Goal: Task Accomplishment & Management: Complete application form

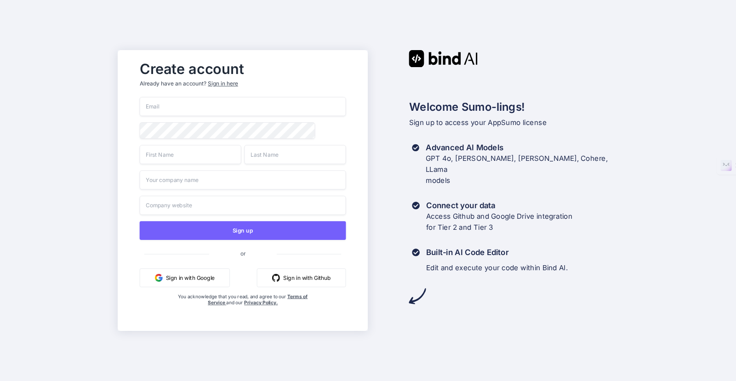
click at [208, 105] on input "email" at bounding box center [243, 106] width 206 height 19
type input "[PERSON_NAME][EMAIL_ADDRESS][DOMAIN_NAME]"
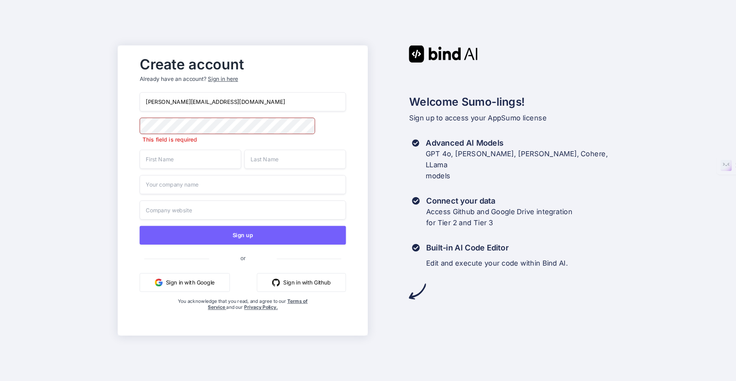
click at [175, 160] on input "text" at bounding box center [191, 159] width 102 height 19
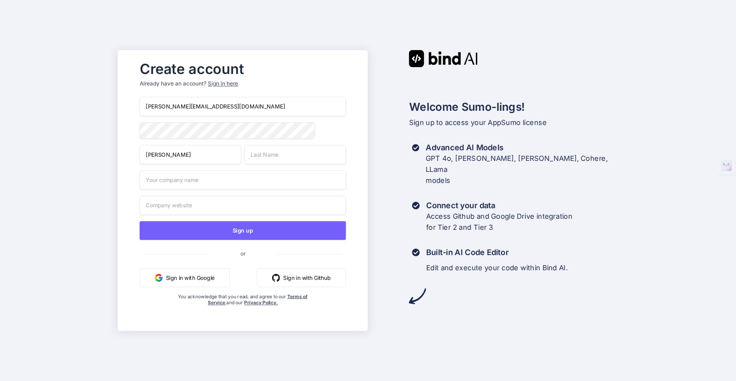
type input "James"
type input "Hammack"
click at [166, 183] on input "text" at bounding box center [243, 179] width 206 height 19
type input "Kiro Professional Services, LLC"
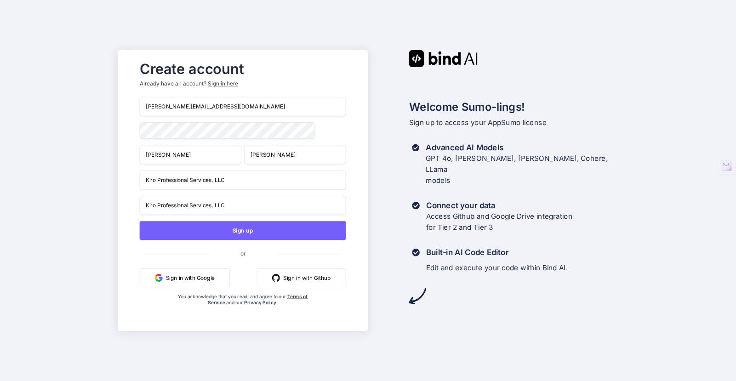
click at [186, 205] on input "Kiro Professional Services, LLC" at bounding box center [243, 205] width 206 height 19
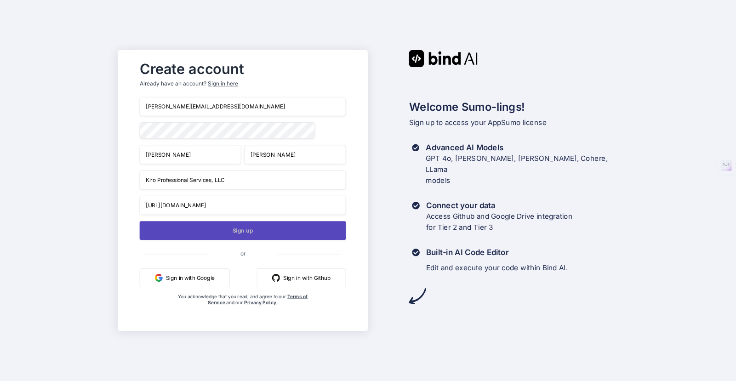
type input "https://kiropro.com"
click at [263, 235] on button "Sign up" at bounding box center [243, 230] width 206 height 19
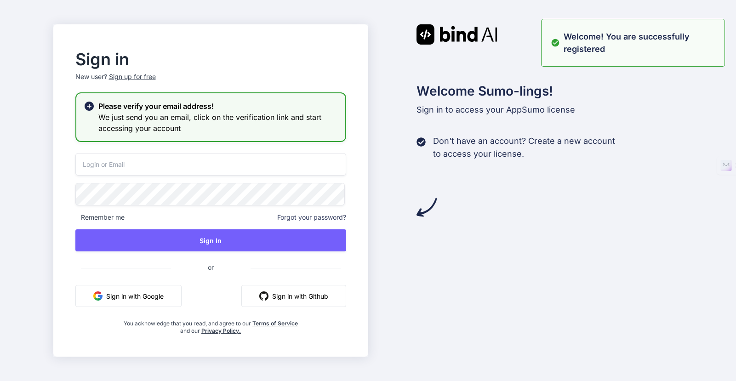
type input "[PERSON_NAME][EMAIL_ADDRESS][DOMAIN_NAME]"
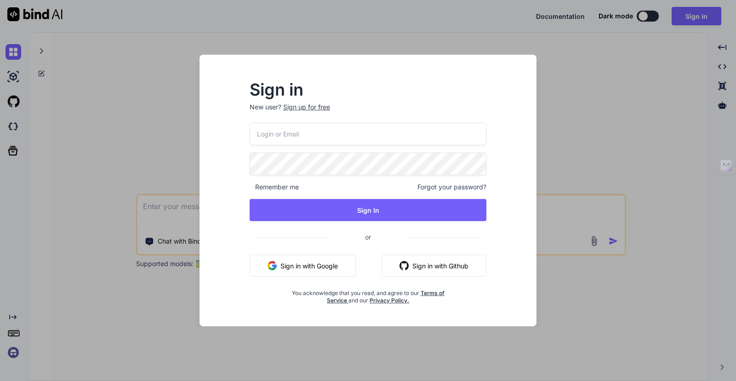
click at [284, 130] on input "email" at bounding box center [367, 134] width 237 height 23
type input "[PERSON_NAME][EMAIL_ADDRESS][DOMAIN_NAME]"
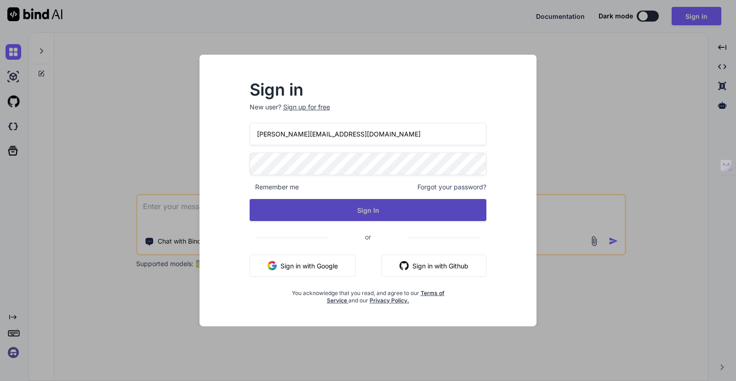
click at [352, 207] on button "Sign In" at bounding box center [367, 210] width 237 height 22
click at [370, 211] on button "Sign In" at bounding box center [367, 210] width 237 height 22
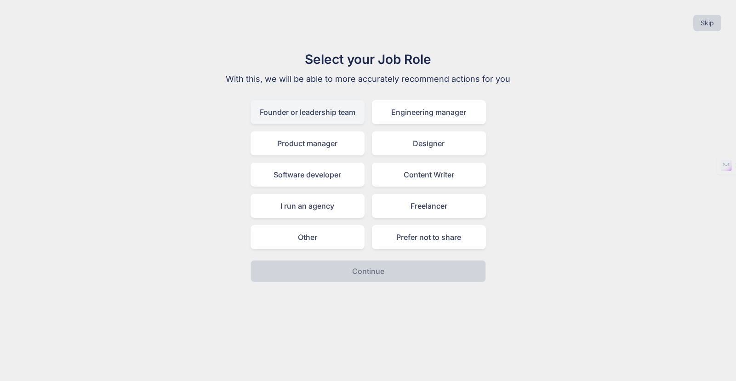
click at [301, 112] on div "Founder or leadership team" at bounding box center [307, 112] width 114 height 24
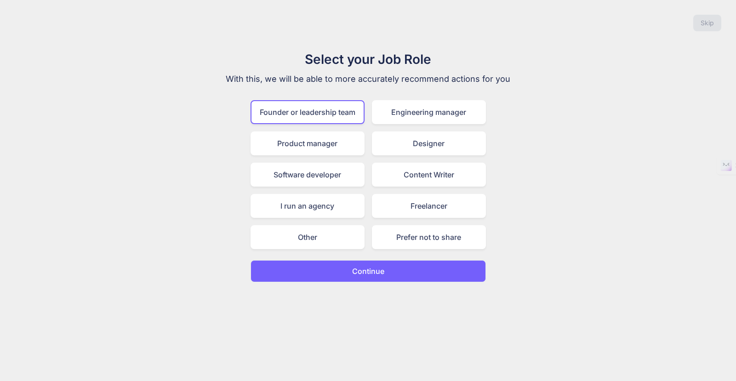
click at [370, 270] on p "Continue" at bounding box center [368, 271] width 32 height 11
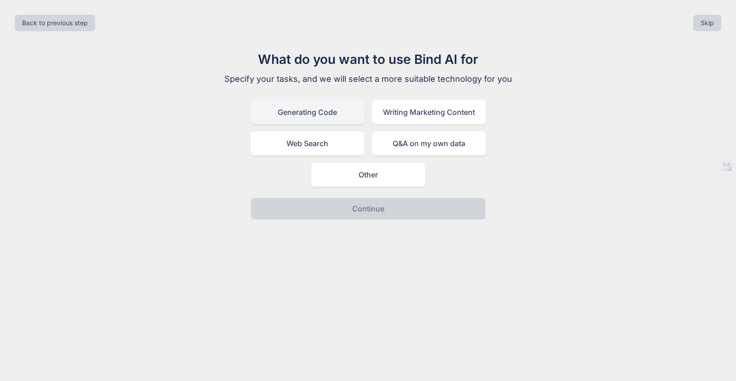
click at [329, 117] on div "Generating Code" at bounding box center [307, 112] width 114 height 24
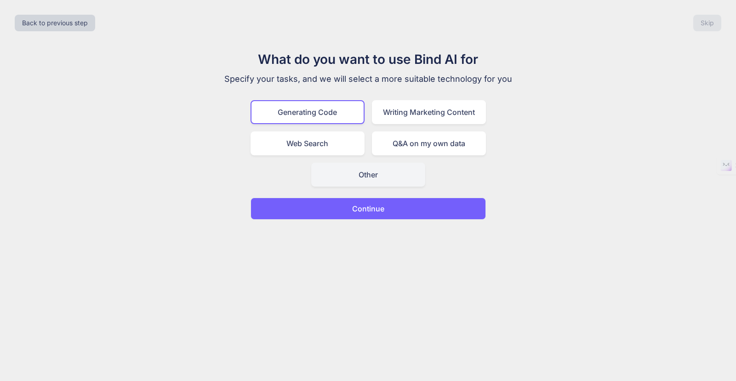
click at [395, 167] on div "Other" at bounding box center [368, 175] width 114 height 24
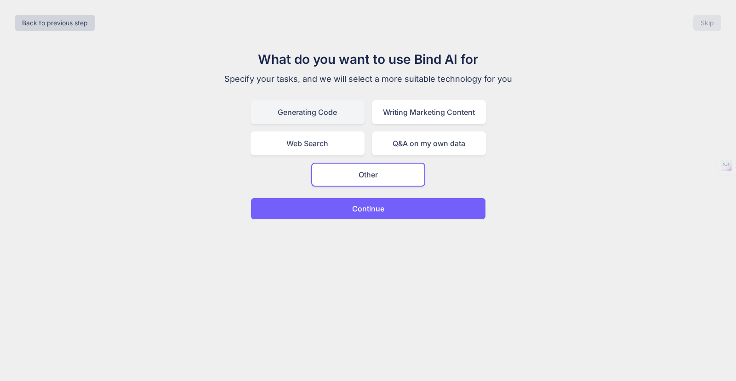
click at [328, 112] on div "Generating Code" at bounding box center [307, 112] width 114 height 24
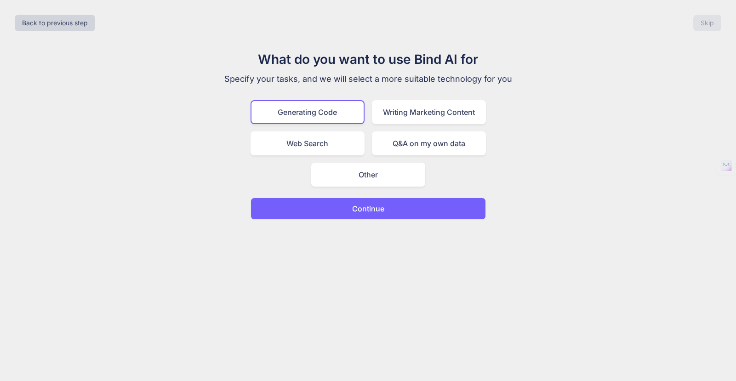
click at [358, 206] on p "Continue" at bounding box center [368, 208] width 32 height 11
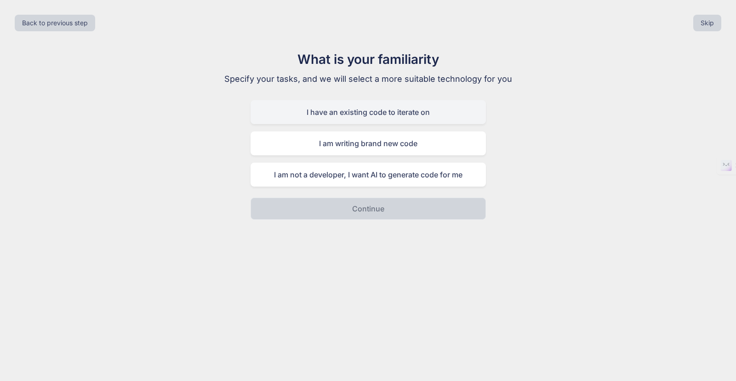
click at [376, 112] on div "I have an existing code to iterate on" at bounding box center [367, 112] width 235 height 24
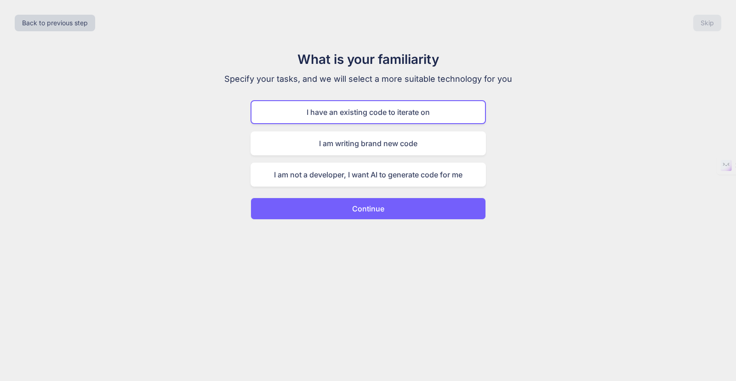
click at [371, 211] on p "Continue" at bounding box center [368, 208] width 32 height 11
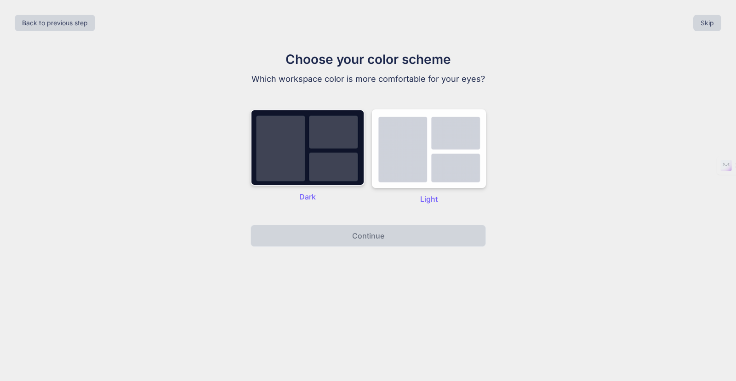
click at [327, 160] on img at bounding box center [307, 147] width 114 height 76
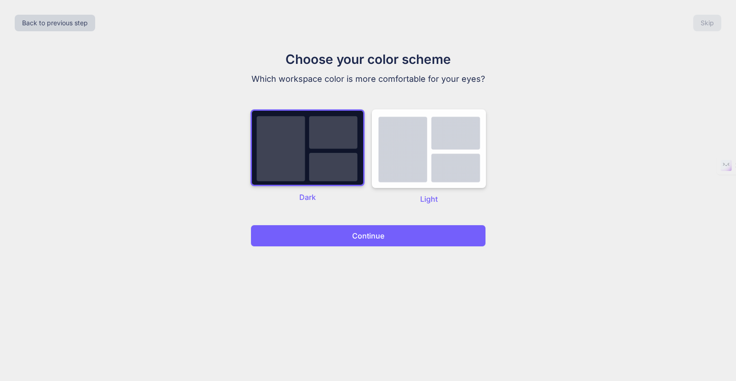
click at [362, 232] on p "Continue" at bounding box center [368, 235] width 32 height 11
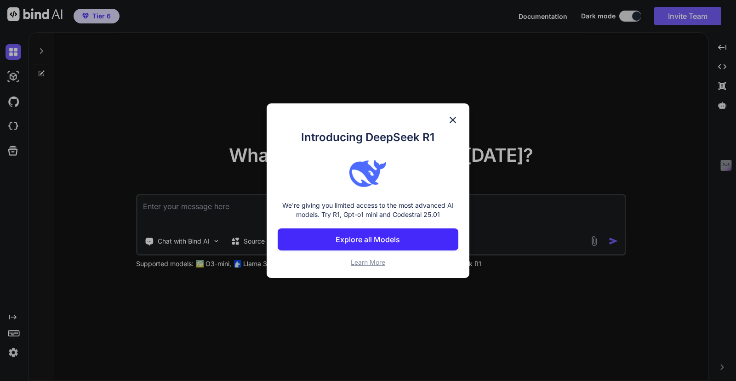
click at [450, 118] on img at bounding box center [452, 119] width 11 height 11
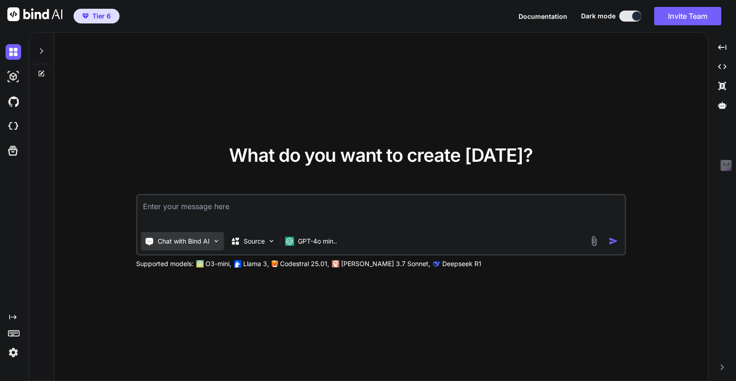
click at [211, 240] on div "Chat with Bind AI" at bounding box center [182, 241] width 83 height 18
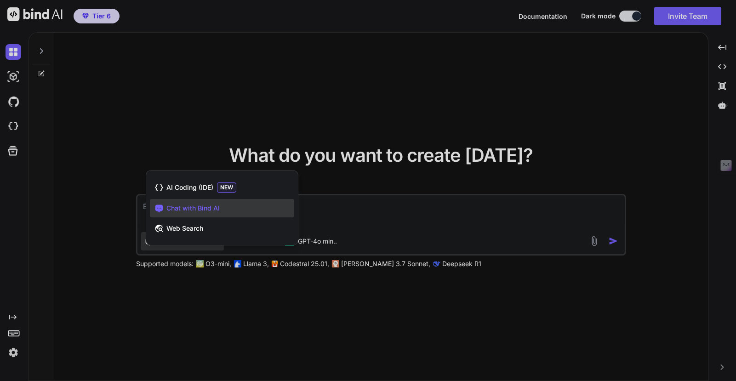
click at [205, 289] on div at bounding box center [368, 190] width 736 height 381
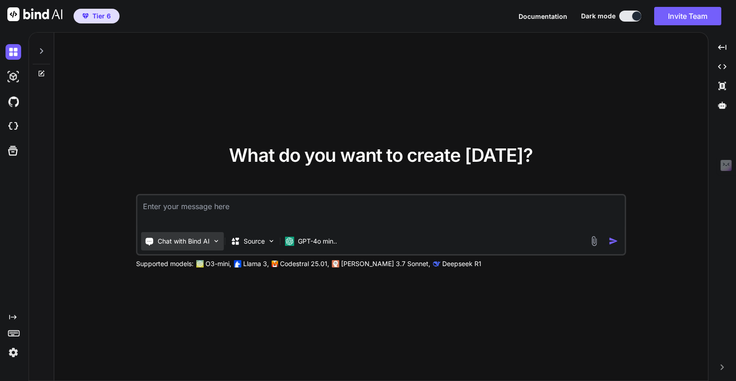
click at [205, 239] on p "Chat with Bind AI" at bounding box center [184, 241] width 52 height 9
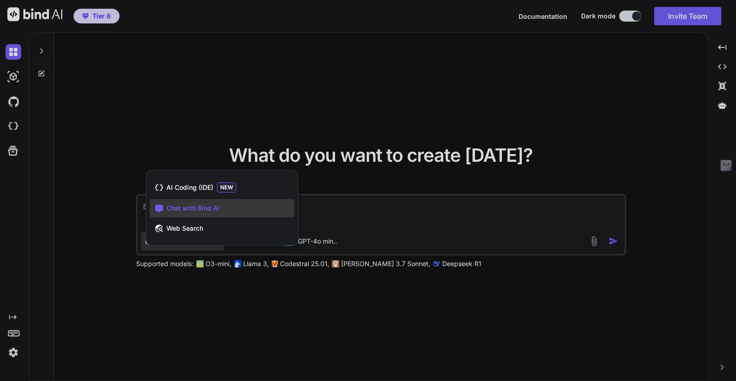
click at [244, 289] on div at bounding box center [368, 190] width 736 height 381
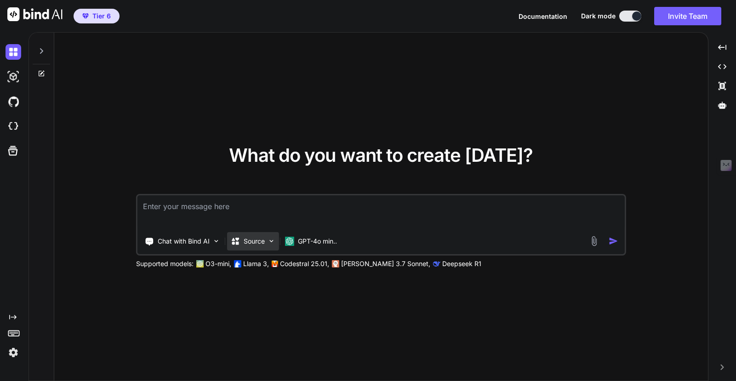
click at [268, 244] on img at bounding box center [271, 241] width 8 height 8
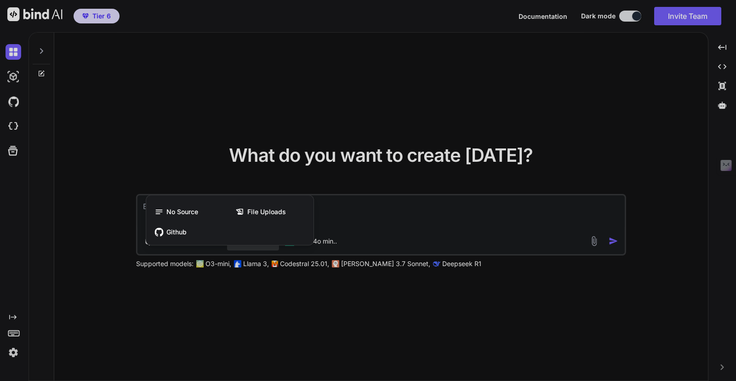
click at [281, 307] on div at bounding box center [368, 190] width 736 height 381
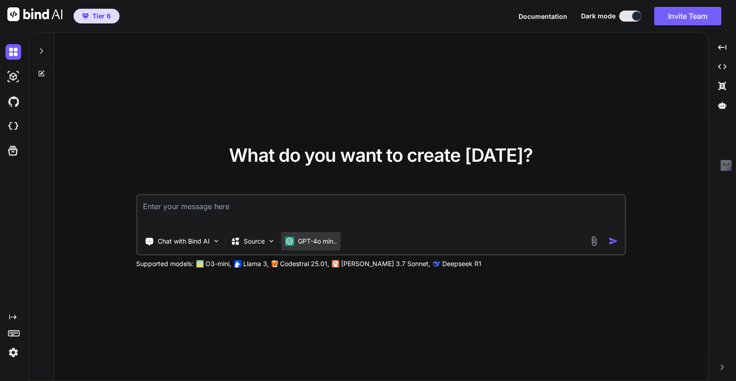
click at [320, 240] on p "GPT-4o min.." at bounding box center [317, 241] width 39 height 9
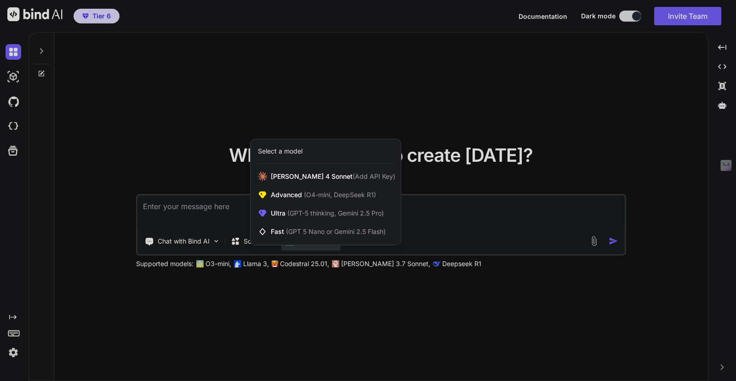
click at [320, 303] on div at bounding box center [368, 190] width 736 height 381
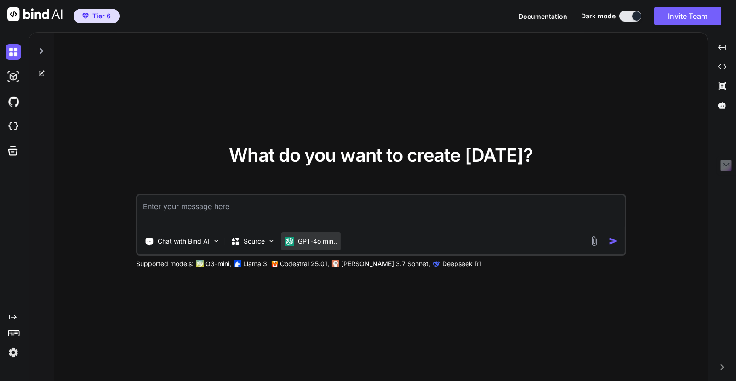
click at [331, 243] on p "GPT-4o min.." at bounding box center [317, 241] width 39 height 9
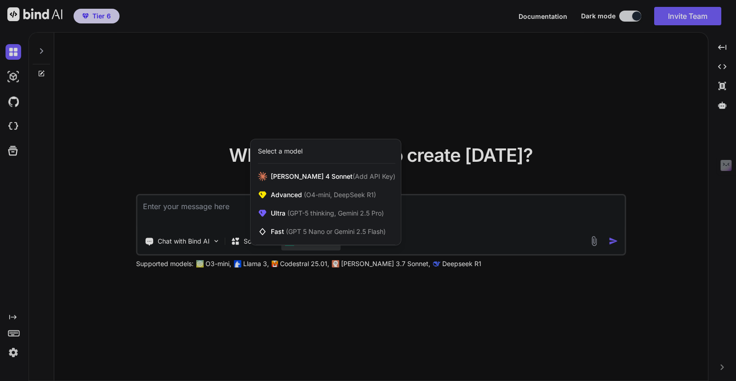
click at [321, 283] on div at bounding box center [368, 190] width 736 height 381
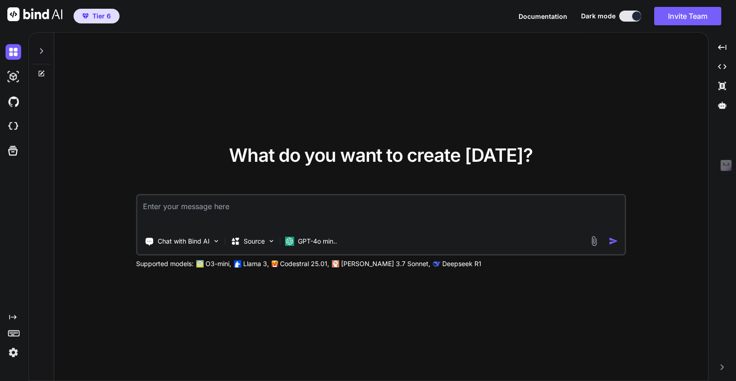
click at [100, 14] on span "Tier 6" at bounding box center [101, 15] width 18 height 9
click at [11, 352] on img at bounding box center [14, 353] width 16 height 16
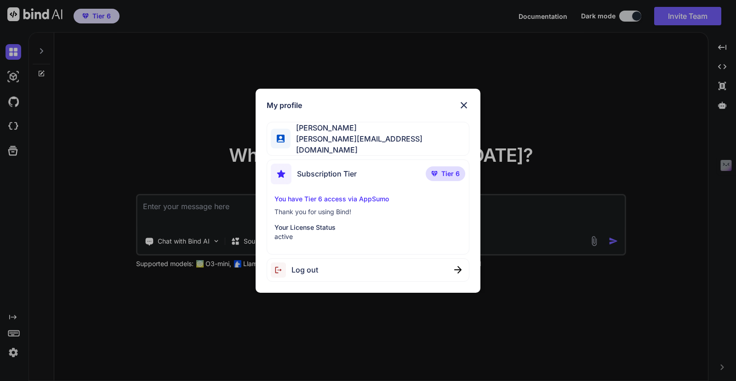
click at [333, 195] on p "You have Tier 6 access via AppSumo" at bounding box center [367, 198] width 187 height 9
click at [343, 171] on span "Subscription Tier" at bounding box center [327, 173] width 60 height 11
click at [431, 173] on p "Tier 6" at bounding box center [445, 173] width 40 height 15
click at [465, 105] on img at bounding box center [463, 105] width 11 height 11
